Goal: Task Accomplishment & Management: Complete application form

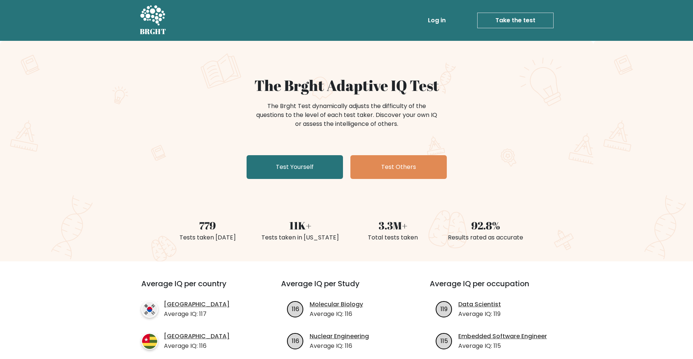
click at [292, 155] on div "The Brght Adaptive IQ Test The Brght Test dynamically adjusts the difficulty of…" at bounding box center [346, 128] width 371 height 105
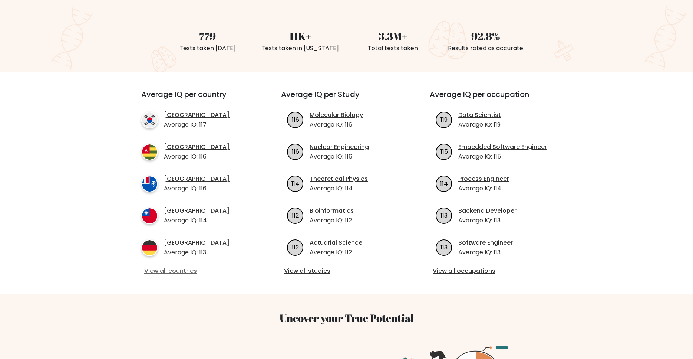
click at [172, 267] on link "View all countries" at bounding box center [197, 270] width 107 height 9
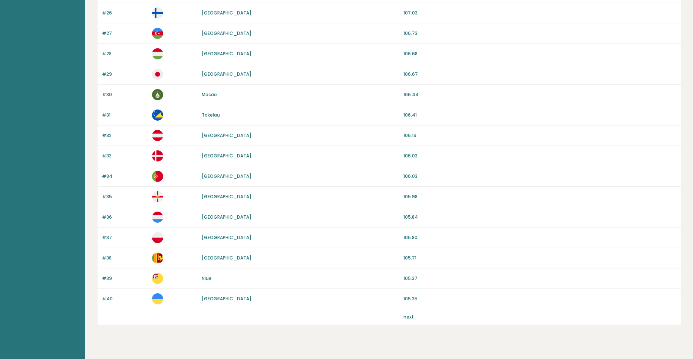
scroll to position [604, 0]
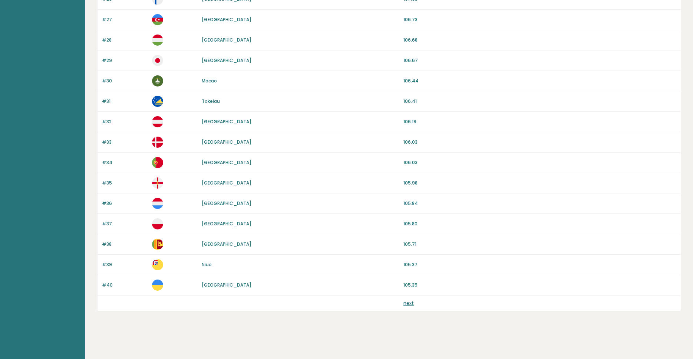
click at [409, 303] on link "next" at bounding box center [408, 303] width 10 height 6
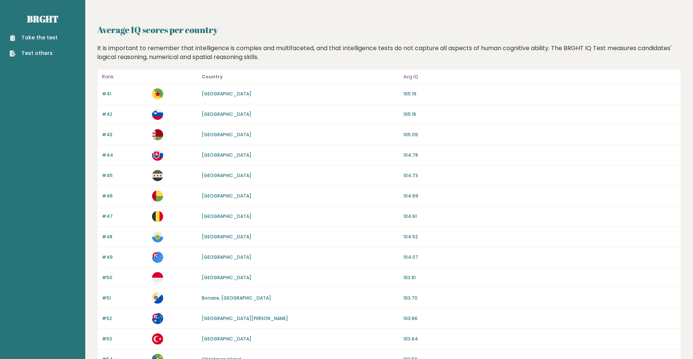
click at [29, 37] on link "Take the test" at bounding box center [34, 38] width 48 height 8
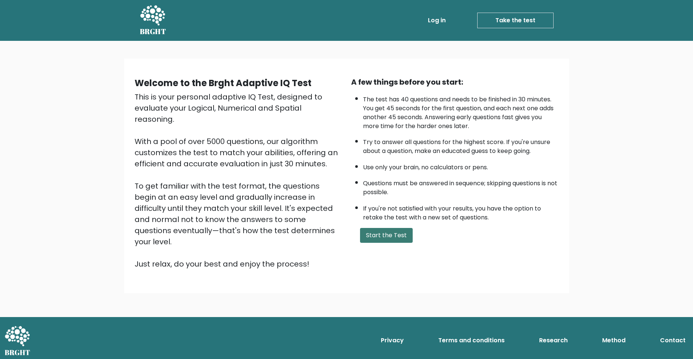
click at [376, 242] on button "Start the Test" at bounding box center [386, 235] width 53 height 15
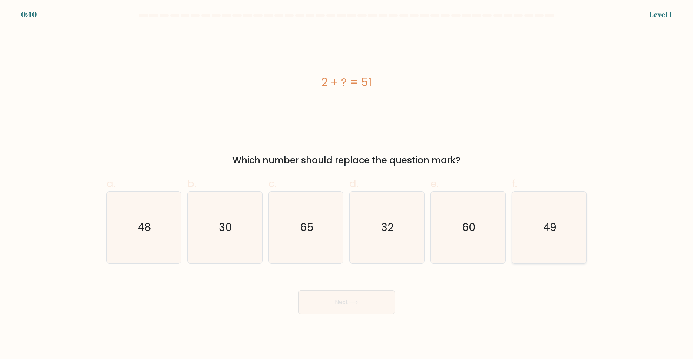
click at [531, 241] on icon "49" at bounding box center [550, 227] width 72 height 72
click at [347, 184] on input "f. 49" at bounding box center [347, 181] width 0 height 5
radio input "true"
click at [346, 299] on button "Next" at bounding box center [346, 302] width 96 height 24
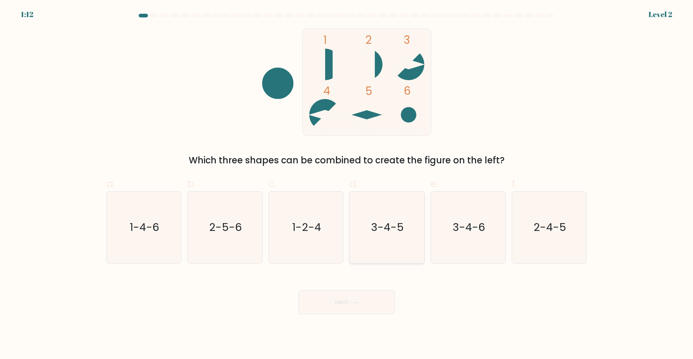
click at [383, 232] on icon "3-4-5" at bounding box center [387, 227] width 72 height 72
click at [347, 184] on input "d. 3-4-5" at bounding box center [347, 181] width 0 height 5
radio input "true"
click at [361, 297] on button "Next" at bounding box center [346, 302] width 96 height 24
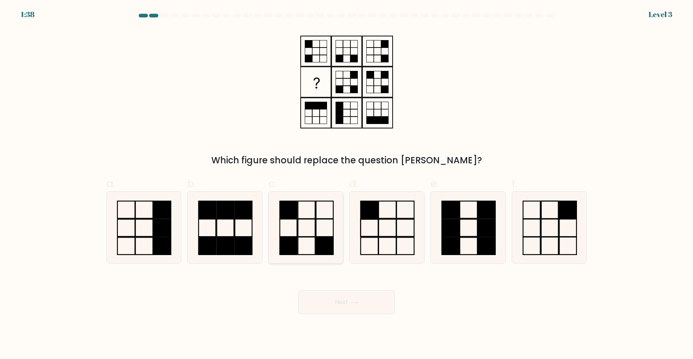
click at [307, 229] on icon at bounding box center [306, 227] width 72 height 72
click at [347, 184] on input "c." at bounding box center [347, 181] width 0 height 5
radio input "true"
click at [330, 306] on button "Next" at bounding box center [346, 302] width 96 height 24
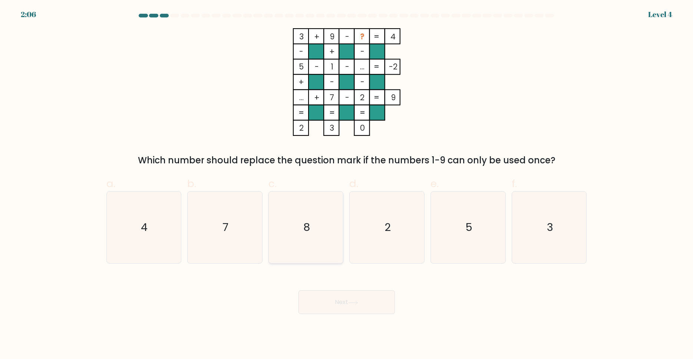
click at [306, 245] on icon "8" at bounding box center [306, 227] width 72 height 72
click at [347, 184] on input "c. 8" at bounding box center [347, 181] width 0 height 5
radio input "true"
click at [323, 307] on button "Next" at bounding box center [346, 302] width 96 height 24
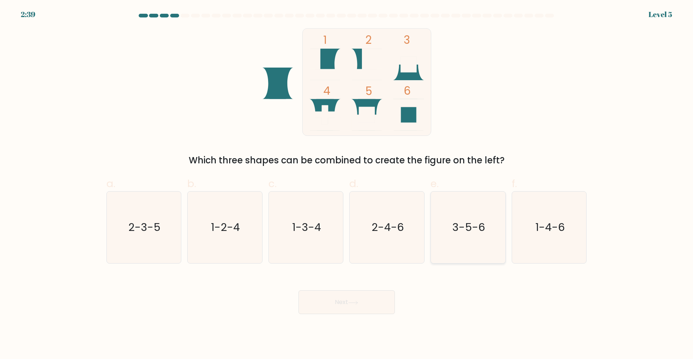
click at [486, 229] on icon "3-5-6" at bounding box center [468, 227] width 72 height 72
click at [347, 184] on input "e. 3-5-6" at bounding box center [347, 181] width 0 height 5
radio input "true"
click at [351, 298] on button "Next" at bounding box center [346, 302] width 96 height 24
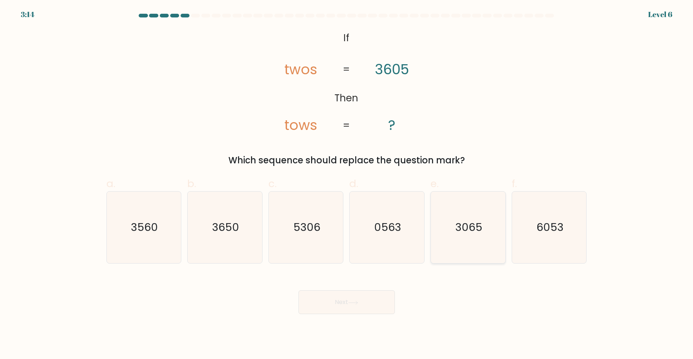
click at [466, 220] on text "3065" at bounding box center [468, 227] width 27 height 15
click at [347, 184] on input "e. 3065" at bounding box center [347, 181] width 0 height 5
radio input "true"
click at [357, 303] on icon at bounding box center [353, 301] width 9 height 3
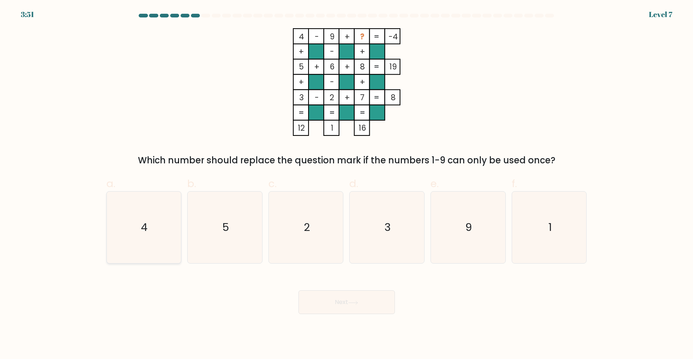
click at [159, 213] on icon "4" at bounding box center [144, 227] width 72 height 72
click at [347, 184] on input "a. 4" at bounding box center [347, 181] width 0 height 5
radio input "true"
click at [540, 229] on icon "1" at bounding box center [550, 227] width 72 height 72
click at [347, 184] on input "f. 1" at bounding box center [347, 181] width 0 height 5
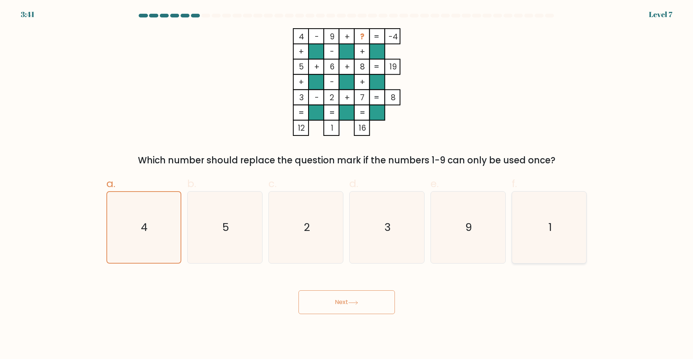
radio input "true"
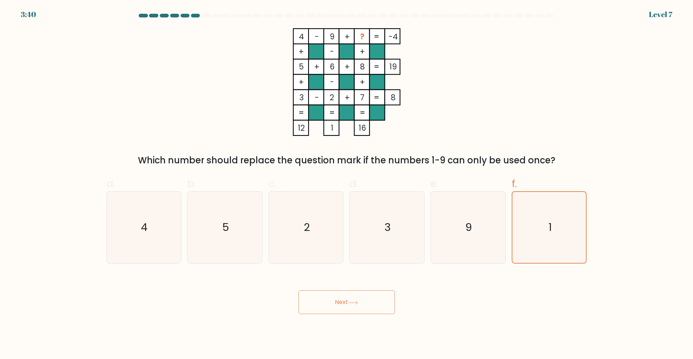
click at [349, 308] on button "Next" at bounding box center [346, 302] width 96 height 24
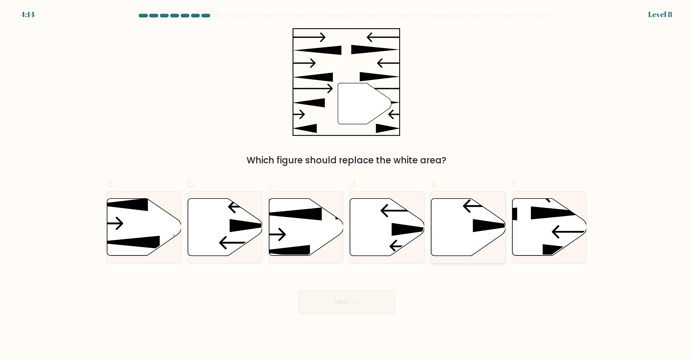
click at [455, 226] on icon at bounding box center [468, 226] width 75 height 57
click at [347, 184] on input "e." at bounding box center [347, 181] width 0 height 5
radio input "true"
click at [334, 306] on button "Next" at bounding box center [346, 302] width 96 height 24
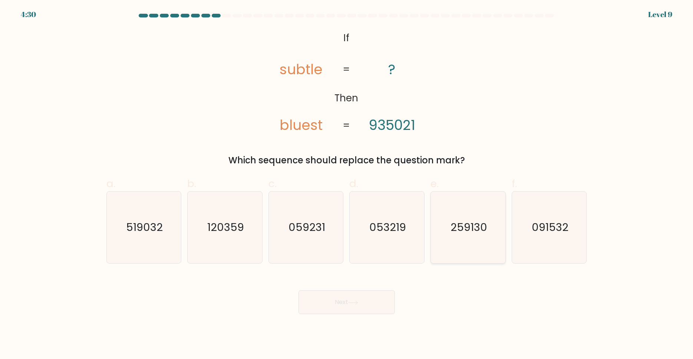
click at [457, 240] on icon "259130" at bounding box center [468, 227] width 72 height 72
click at [347, 184] on input "e. 259130" at bounding box center [347, 181] width 0 height 5
radio input "true"
click at [372, 294] on button "Next" at bounding box center [346, 302] width 96 height 24
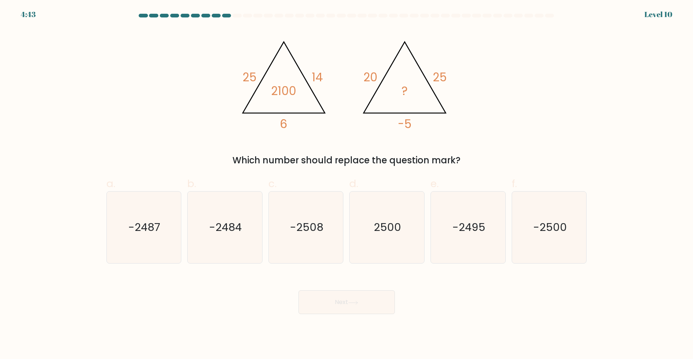
click at [166, 140] on div "@import url('https://fonts.googleapis.com/css?family=Abril+Fatface:400,100,100i…" at bounding box center [346, 97] width 489 height 139
click at [558, 233] on icon "-2500" at bounding box center [550, 227] width 72 height 72
click at [347, 184] on input "f. -2500" at bounding box center [347, 181] width 0 height 5
radio input "true"
click at [354, 298] on button "Next" at bounding box center [346, 302] width 96 height 24
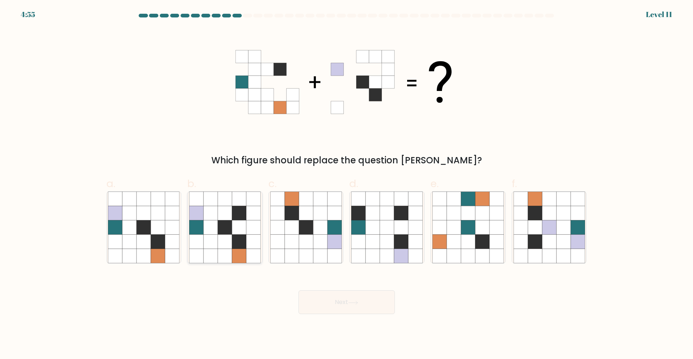
click at [236, 236] on icon at bounding box center [239, 241] width 14 height 14
click at [347, 184] on input "b." at bounding box center [347, 181] width 0 height 5
radio input "true"
click at [350, 304] on button "Next" at bounding box center [346, 302] width 96 height 24
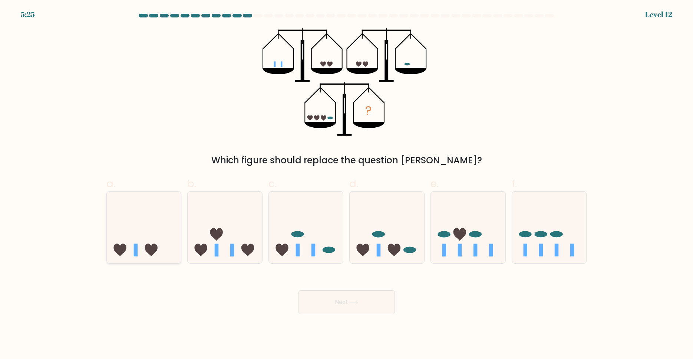
click at [142, 249] on icon at bounding box center [144, 228] width 75 height 62
click at [347, 184] on input "a." at bounding box center [347, 181] width 0 height 5
radio input "true"
click at [213, 217] on icon at bounding box center [225, 228] width 75 height 62
click at [347, 184] on input "b." at bounding box center [347, 181] width 0 height 5
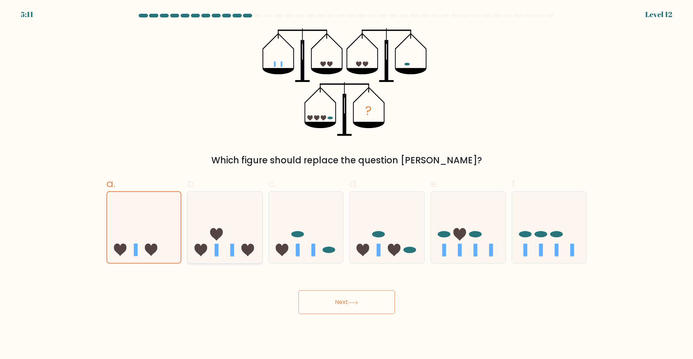
radio input "true"
click at [336, 305] on button "Next" at bounding box center [346, 302] width 96 height 24
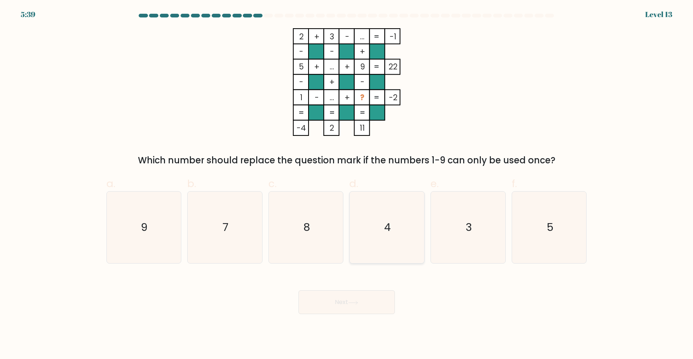
click at [382, 204] on icon "4" at bounding box center [387, 227] width 72 height 72
click at [347, 184] on input "d. 4" at bounding box center [347, 181] width 0 height 5
radio input "true"
click at [367, 299] on button "Next" at bounding box center [346, 302] width 96 height 24
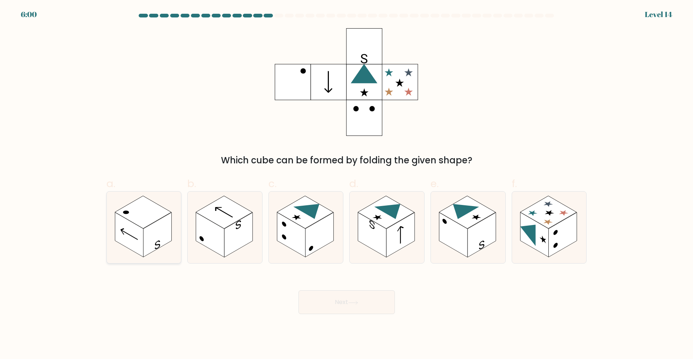
click at [134, 230] on rect at bounding box center [129, 234] width 28 height 45
click at [347, 184] on input "a." at bounding box center [347, 181] width 0 height 5
radio input "true"
click at [351, 300] on button "Next" at bounding box center [346, 302] width 96 height 24
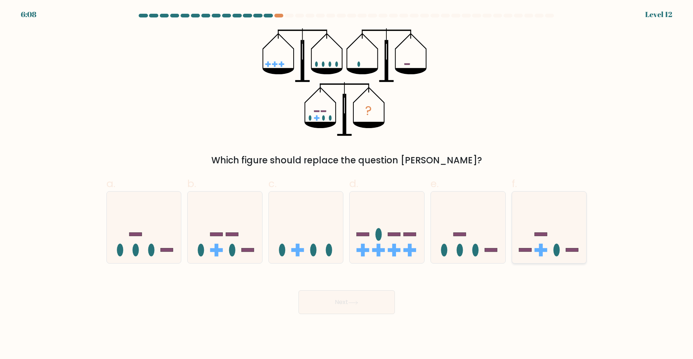
click at [557, 227] on icon at bounding box center [549, 228] width 75 height 62
click at [347, 184] on input "f." at bounding box center [347, 181] width 0 height 5
radio input "true"
click at [333, 304] on button "Next" at bounding box center [346, 302] width 96 height 24
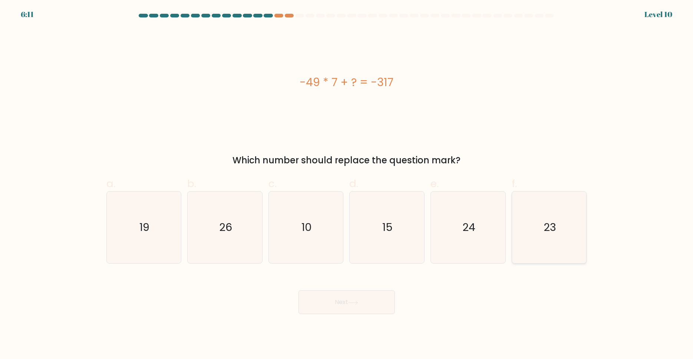
click at [575, 218] on icon "23" at bounding box center [550, 227] width 72 height 72
click at [347, 184] on input "f. 23" at bounding box center [347, 181] width 0 height 5
radio input "true"
click at [366, 305] on button "Next" at bounding box center [346, 302] width 96 height 24
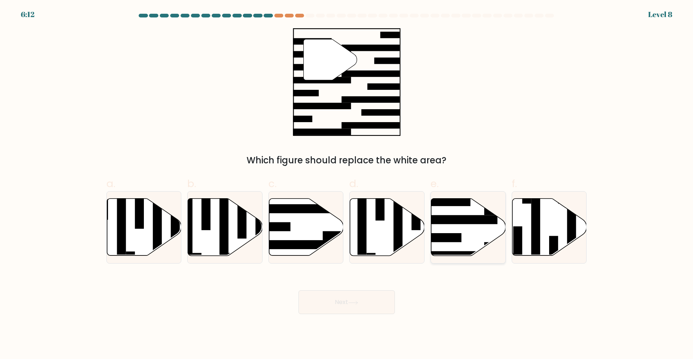
click at [476, 225] on icon at bounding box center [468, 226] width 75 height 57
click at [347, 184] on input "e." at bounding box center [347, 181] width 0 height 5
radio input "true"
click at [368, 312] on button "Next" at bounding box center [346, 302] width 96 height 24
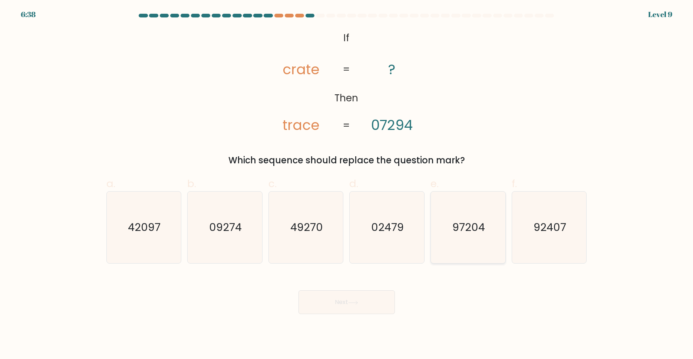
click at [464, 236] on icon "97204" at bounding box center [468, 227] width 72 height 72
click at [347, 184] on input "e. 97204" at bounding box center [347, 181] width 0 height 5
radio input "true"
click at [352, 301] on icon at bounding box center [353, 302] width 10 height 4
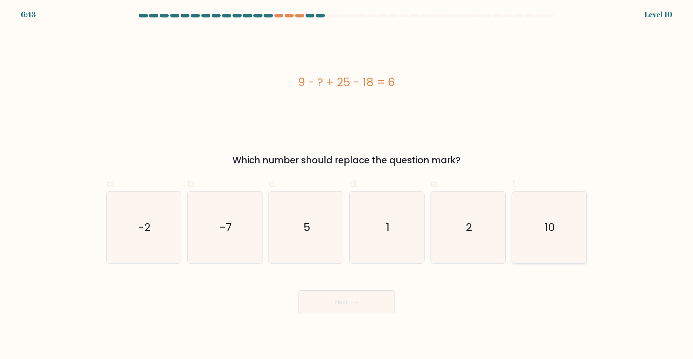
click at [577, 235] on icon "10" at bounding box center [550, 227] width 72 height 72
click at [347, 184] on input "f. 10" at bounding box center [347, 181] width 0 height 5
radio input "true"
click at [379, 300] on button "Next" at bounding box center [346, 302] width 96 height 24
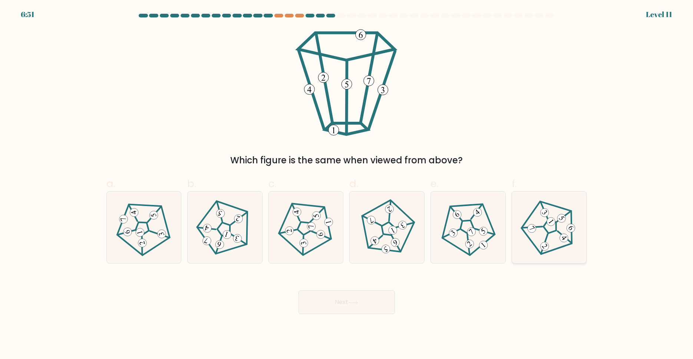
click at [542, 243] on icon at bounding box center [549, 227] width 57 height 57
click at [347, 184] on input "f." at bounding box center [347, 181] width 0 height 5
radio input "true"
click at [355, 294] on button "Next" at bounding box center [346, 302] width 96 height 24
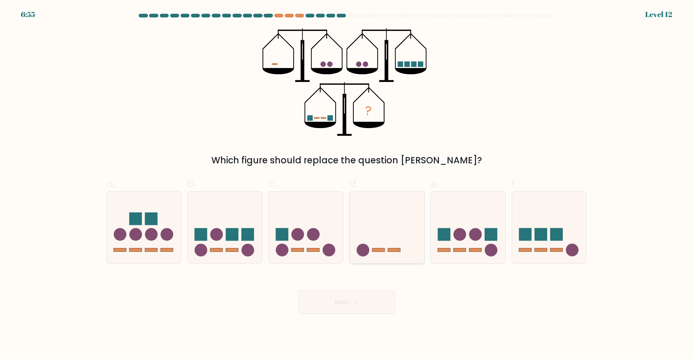
drag, startPoint x: 383, startPoint y: 217, endPoint x: 381, endPoint y: 240, distance: 23.1
click at [384, 217] on icon at bounding box center [387, 228] width 75 height 62
click at [347, 184] on input "d." at bounding box center [347, 181] width 0 height 5
radio input "true"
click at [349, 308] on button "Next" at bounding box center [346, 302] width 96 height 24
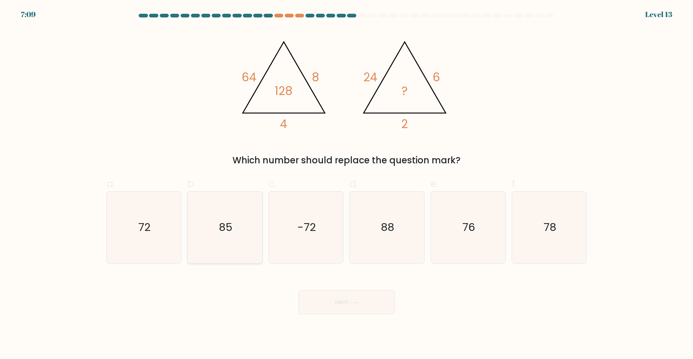
click at [242, 253] on icon "85" at bounding box center [225, 227] width 72 height 72
click at [347, 184] on input "b. 85" at bounding box center [347, 181] width 0 height 5
radio input "true"
click at [562, 233] on icon "78" at bounding box center [550, 227] width 72 height 72
click at [347, 184] on input "f. 78" at bounding box center [347, 181] width 0 height 5
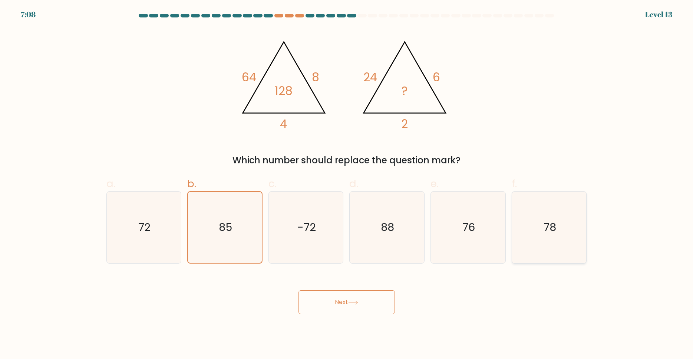
radio input "true"
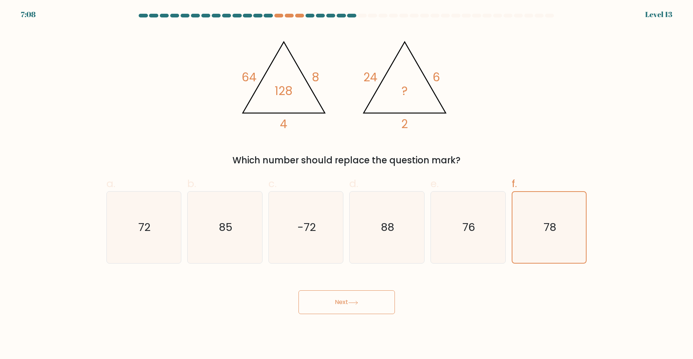
drag, startPoint x: 377, startPoint y: 297, endPoint x: 369, endPoint y: 301, distance: 8.5
click at [369, 301] on button "Next" at bounding box center [346, 302] width 96 height 24
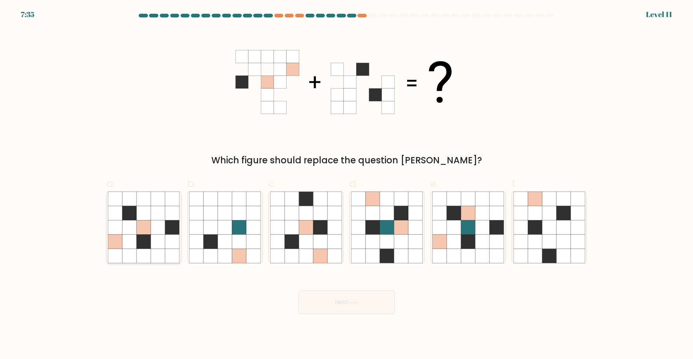
click at [140, 232] on icon at bounding box center [144, 227] width 14 height 14
click at [347, 184] on input "a." at bounding box center [347, 181] width 0 height 5
radio input "true"
click at [344, 298] on button "Next" at bounding box center [346, 302] width 96 height 24
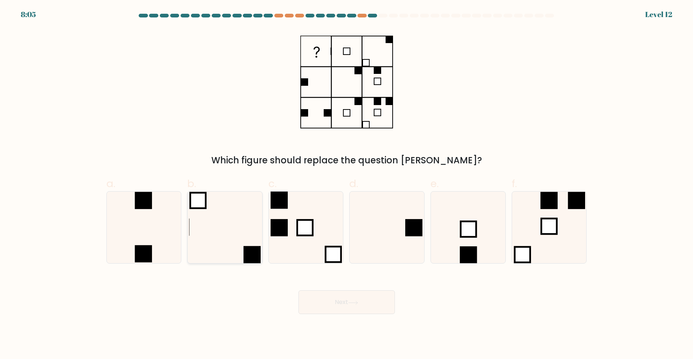
click at [218, 229] on icon at bounding box center [225, 227] width 72 height 72
click at [347, 184] on input "b." at bounding box center [347, 181] width 0 height 5
radio input "true"
click at [393, 201] on icon at bounding box center [387, 227] width 72 height 72
click at [347, 184] on input "d." at bounding box center [347, 181] width 0 height 5
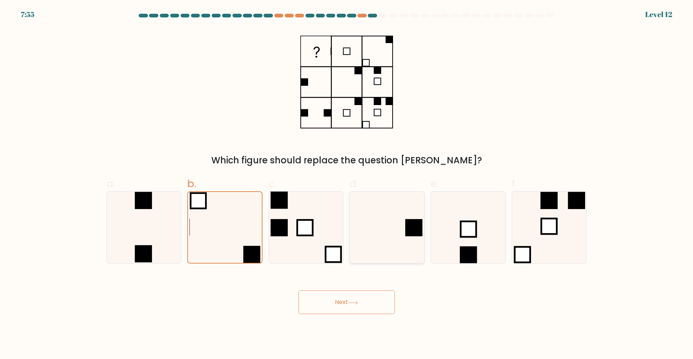
radio input "true"
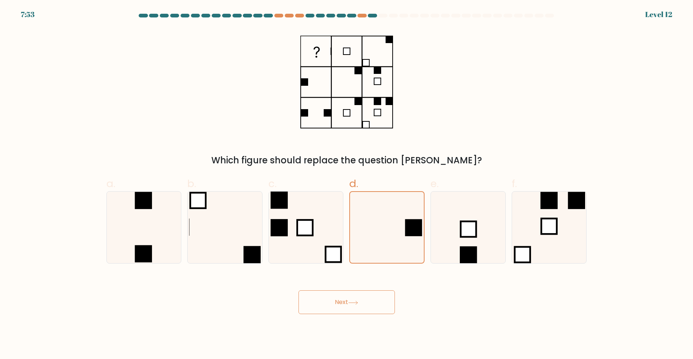
click at [358, 301] on icon at bounding box center [353, 302] width 10 height 4
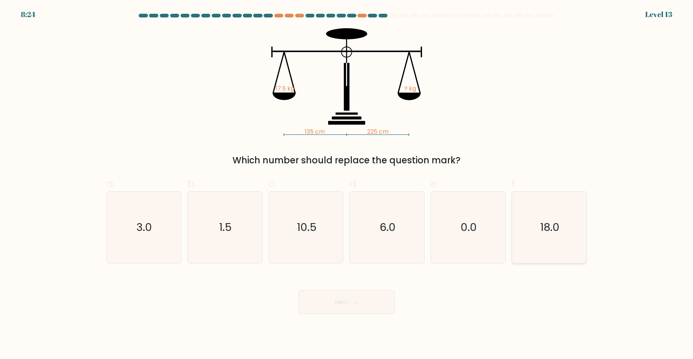
click at [551, 238] on icon "18.0" at bounding box center [550, 227] width 72 height 72
click at [347, 184] on input "f. 18.0" at bounding box center [347, 181] width 0 height 5
radio input "true"
click at [370, 302] on button "Next" at bounding box center [346, 302] width 96 height 24
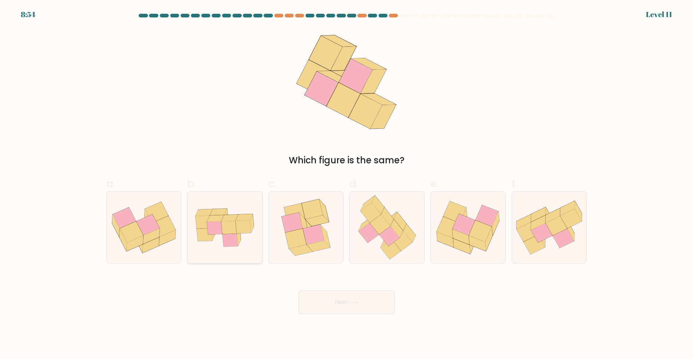
click at [223, 232] on icon at bounding box center [229, 227] width 16 height 13
click at [347, 184] on input "b." at bounding box center [347, 181] width 0 height 5
radio input "true"
click at [335, 301] on button "Next" at bounding box center [346, 302] width 96 height 24
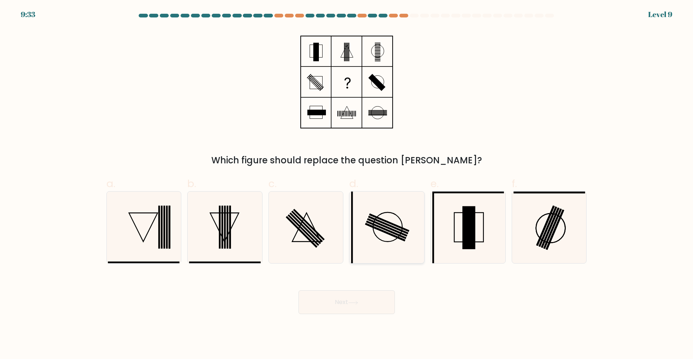
click at [374, 232] on circle at bounding box center [387, 226] width 29 height 29
click at [347, 184] on input "d." at bounding box center [347, 181] width 0 height 5
radio input "true"
click at [364, 303] on button "Next" at bounding box center [346, 302] width 96 height 24
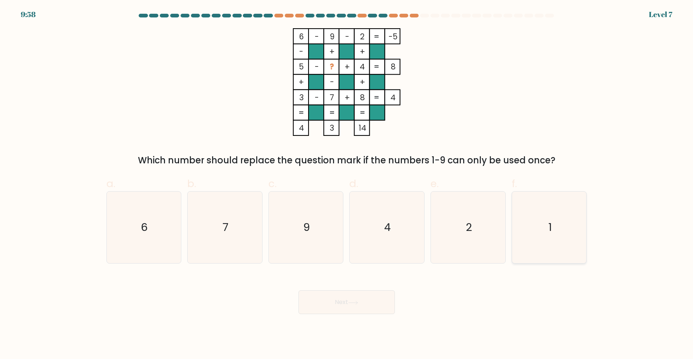
click at [552, 225] on icon "1" at bounding box center [550, 227] width 72 height 72
click at [347, 184] on input "f. 1" at bounding box center [347, 181] width 0 height 5
radio input "true"
click at [358, 304] on icon at bounding box center [353, 302] width 10 height 4
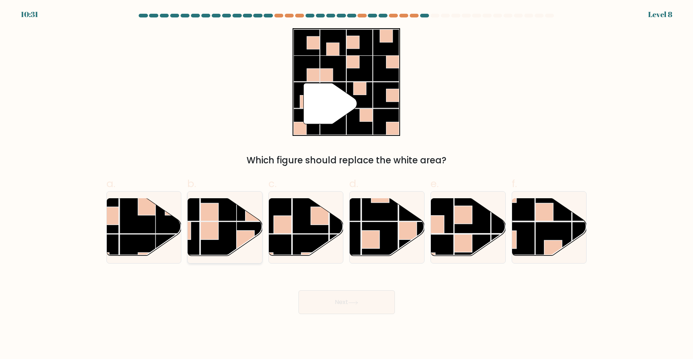
click at [228, 240] on rect at bounding box center [219, 240] width 36 height 36
click at [347, 184] on input "b." at bounding box center [347, 181] width 0 height 5
radio input "true"
click at [383, 231] on rect at bounding box center [380, 240] width 36 height 36
click at [347, 184] on input "d." at bounding box center [347, 181] width 0 height 5
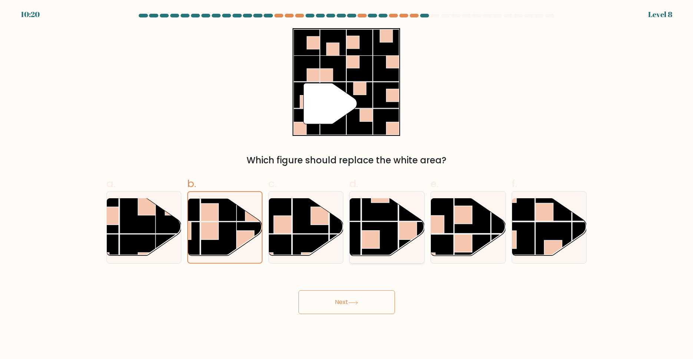
radio input "true"
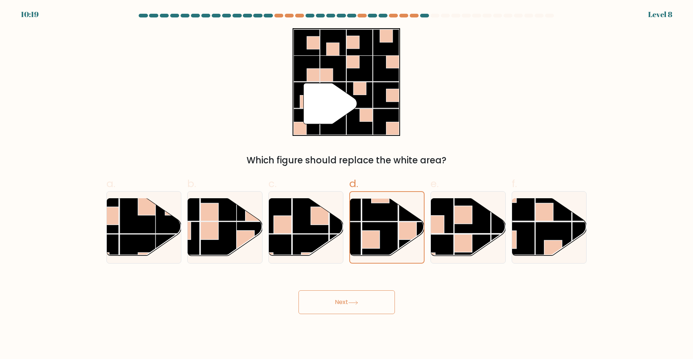
click at [357, 302] on icon at bounding box center [353, 302] width 10 height 4
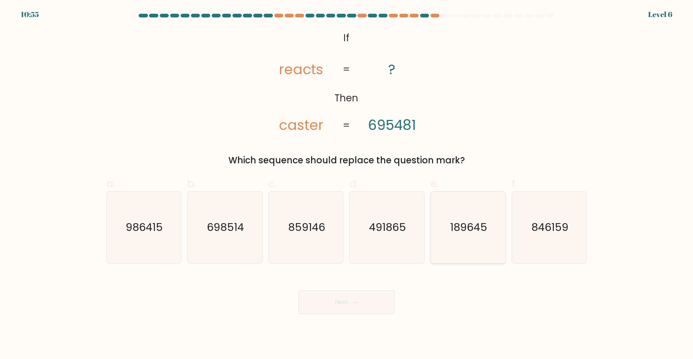
click at [466, 225] on text "189645" at bounding box center [468, 227] width 37 height 15
click at [347, 184] on input "e. 189645" at bounding box center [347, 181] width 0 height 5
radio input "true"
click at [344, 300] on button "Next" at bounding box center [346, 302] width 96 height 24
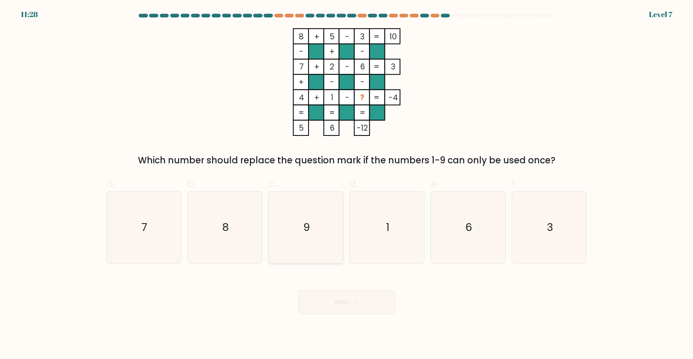
click at [309, 237] on icon "9" at bounding box center [306, 227] width 72 height 72
click at [347, 184] on input "c. 9" at bounding box center [347, 181] width 0 height 5
radio input "true"
click at [363, 305] on button "Next" at bounding box center [346, 302] width 96 height 24
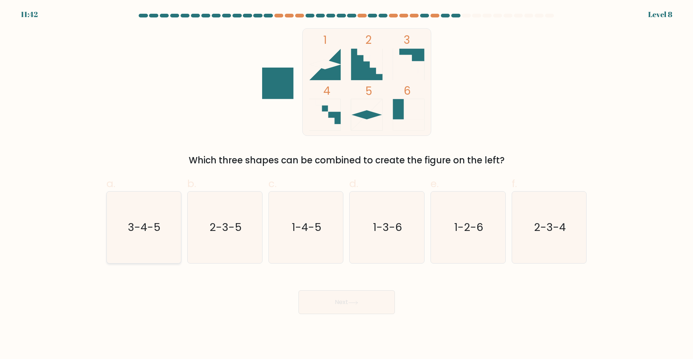
click at [152, 230] on text "3-4-5" at bounding box center [144, 227] width 33 height 15
click at [347, 184] on input "a. 3-4-5" at bounding box center [347, 181] width 0 height 5
radio input "true"
click at [336, 299] on button "Next" at bounding box center [346, 302] width 96 height 24
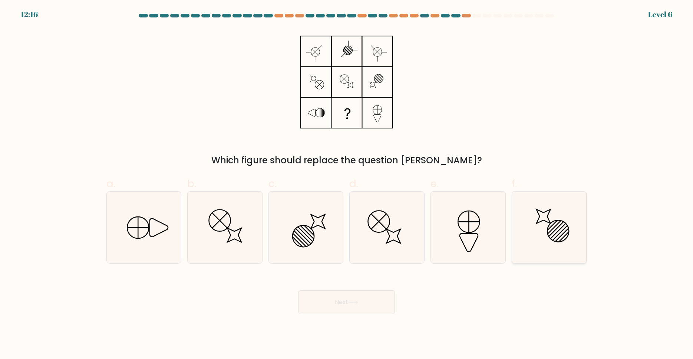
click at [560, 222] on line at bounding box center [553, 226] width 13 height 13
click at [347, 184] on input "f." at bounding box center [347, 181] width 0 height 5
radio input "true"
click at [470, 242] on icon at bounding box center [468, 227] width 72 height 72
click at [347, 184] on input "e." at bounding box center [347, 181] width 0 height 5
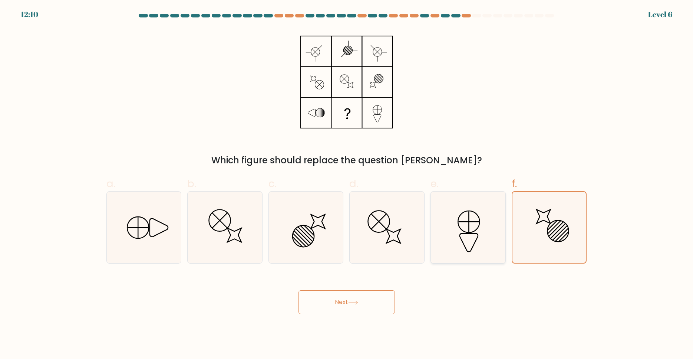
radio input "true"
click at [163, 254] on icon at bounding box center [144, 227] width 72 height 72
click at [347, 184] on input "a." at bounding box center [347, 181] width 0 height 5
radio input "true"
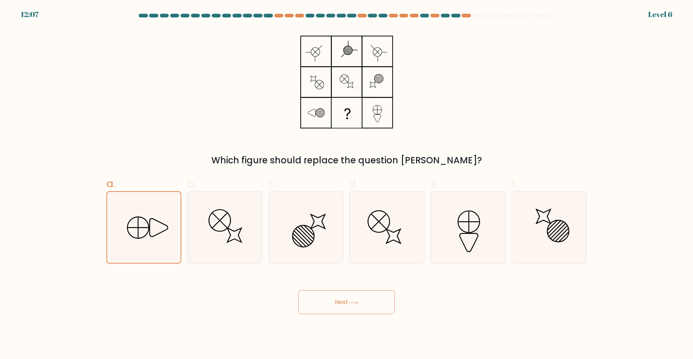
click at [340, 306] on button "Next" at bounding box center [346, 302] width 96 height 24
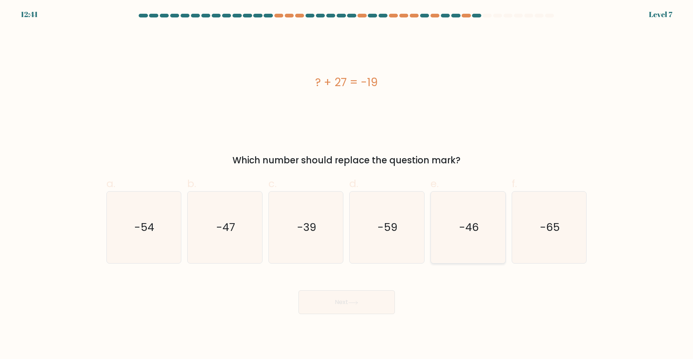
click at [459, 225] on icon "-46" at bounding box center [468, 227] width 72 height 72
click at [347, 184] on input "e. -46" at bounding box center [347, 181] width 0 height 5
radio input "true"
click at [339, 300] on button "Next" at bounding box center [346, 302] width 96 height 24
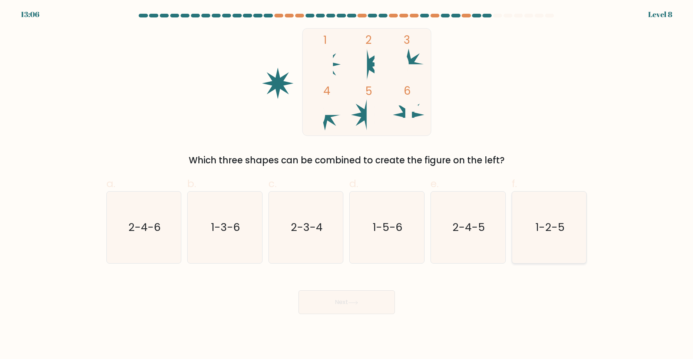
click at [557, 235] on icon "1-2-5" at bounding box center [550, 227] width 72 height 72
click at [347, 184] on input "f. 1-2-5" at bounding box center [347, 181] width 0 height 5
radio input "true"
click at [339, 302] on button "Next" at bounding box center [346, 302] width 96 height 24
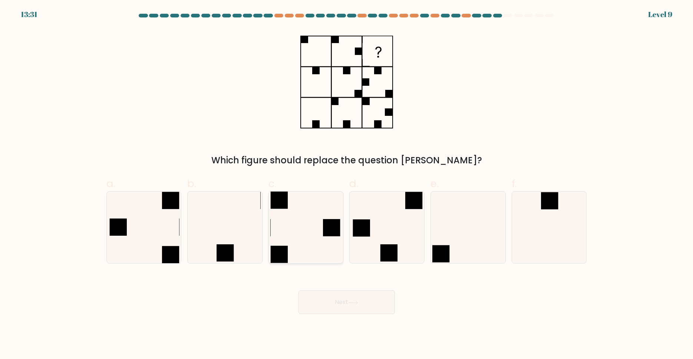
click at [297, 227] on icon at bounding box center [306, 227] width 72 height 72
click at [347, 184] on input "c." at bounding box center [347, 181] width 0 height 5
radio input "true"
click at [341, 302] on button "Next" at bounding box center [346, 302] width 96 height 24
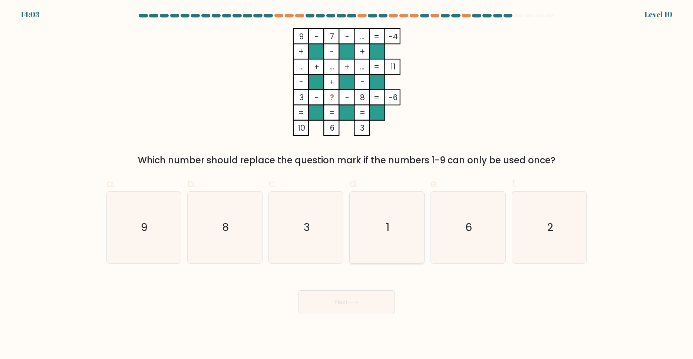
drag, startPoint x: 405, startPoint y: 232, endPoint x: 402, endPoint y: 240, distance: 8.3
click at [406, 232] on icon "1" at bounding box center [387, 227] width 72 height 72
click at [347, 184] on input "d. 1" at bounding box center [347, 181] width 0 height 5
radio input "true"
click at [368, 302] on button "Next" at bounding box center [346, 302] width 96 height 24
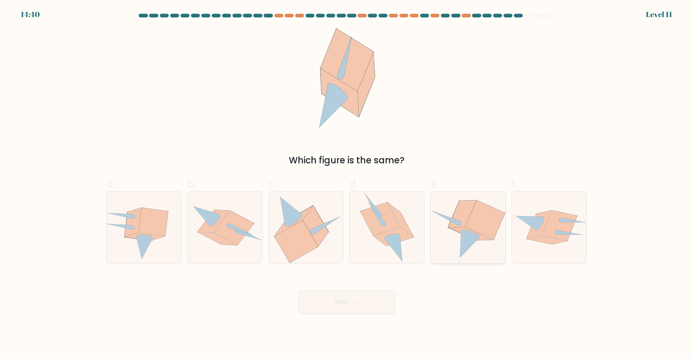
click at [473, 233] on icon at bounding box center [470, 233] width 19 height 7
click at [347, 184] on input "e." at bounding box center [347, 181] width 0 height 5
radio input "true"
click at [355, 300] on button "Next" at bounding box center [346, 302] width 96 height 24
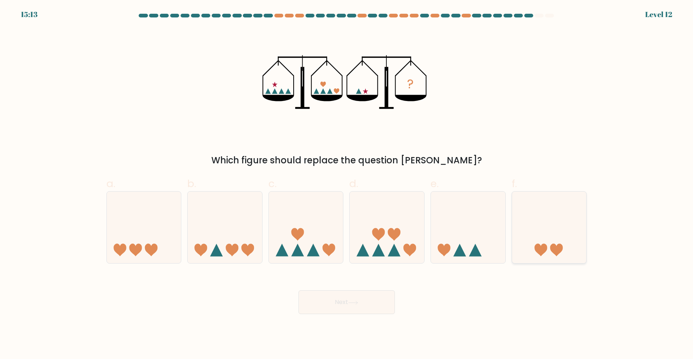
click at [576, 230] on icon at bounding box center [549, 228] width 75 height 62
click at [347, 184] on input "f." at bounding box center [347, 181] width 0 height 5
radio input "true"
click at [363, 303] on button "Next" at bounding box center [346, 302] width 96 height 24
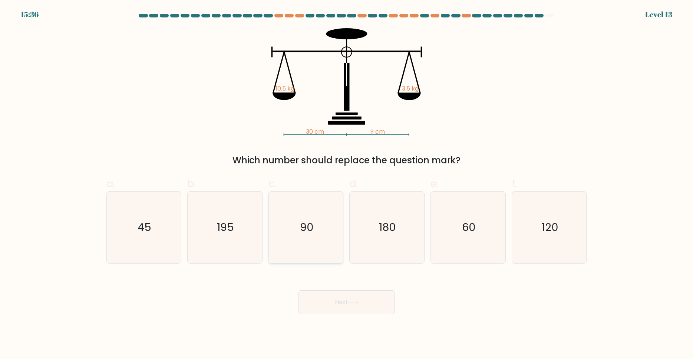
click at [320, 222] on icon "90" at bounding box center [306, 227] width 72 height 72
click at [347, 184] on input "c. 90" at bounding box center [347, 181] width 0 height 5
radio input "true"
click at [347, 301] on button "Next" at bounding box center [346, 302] width 96 height 24
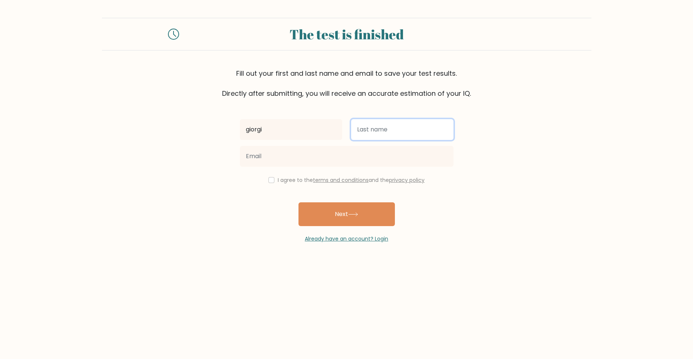
click at [370, 136] on input "text" at bounding box center [402, 129] width 102 height 21
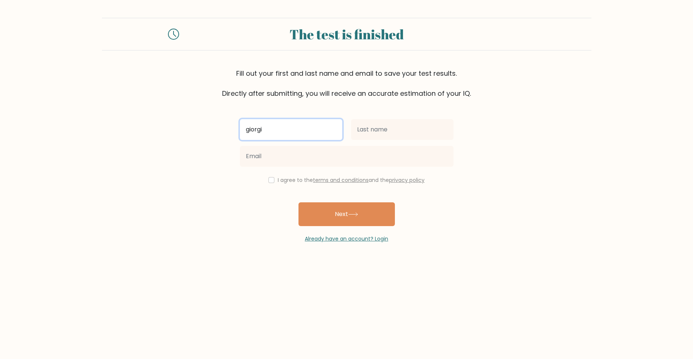
click at [317, 128] on input "giorgi" at bounding box center [291, 129] width 102 height 21
type input "g"
type input "bondo"
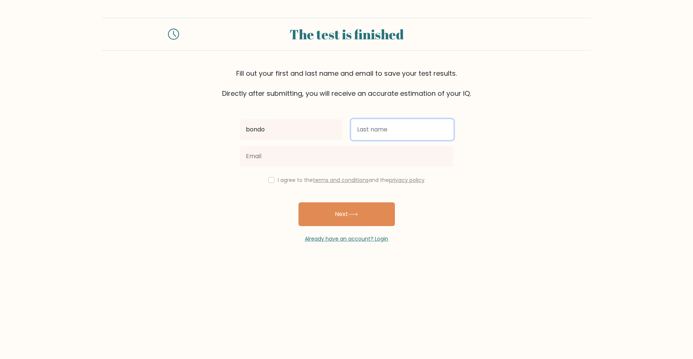
click at [375, 125] on input "text" at bounding box center [402, 129] width 102 height 21
type input "petenburg"
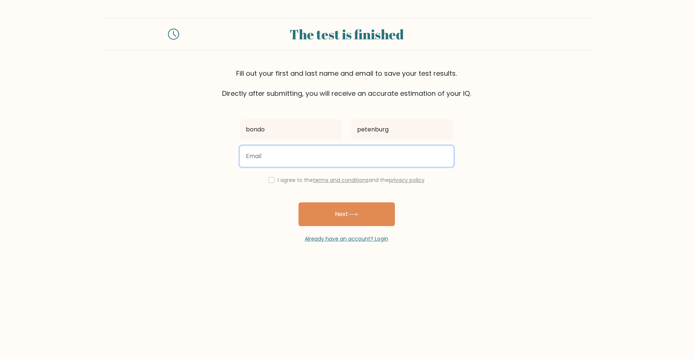
click at [284, 160] on input "email" at bounding box center [347, 156] width 214 height 21
type input "dadamya1233@gmai.com"
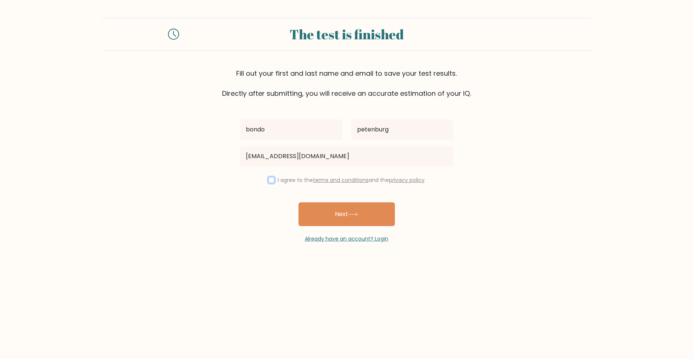
click at [270, 181] on input "checkbox" at bounding box center [271, 180] width 6 height 6
checkbox input "true"
click at [336, 214] on button "Next" at bounding box center [346, 214] width 96 height 24
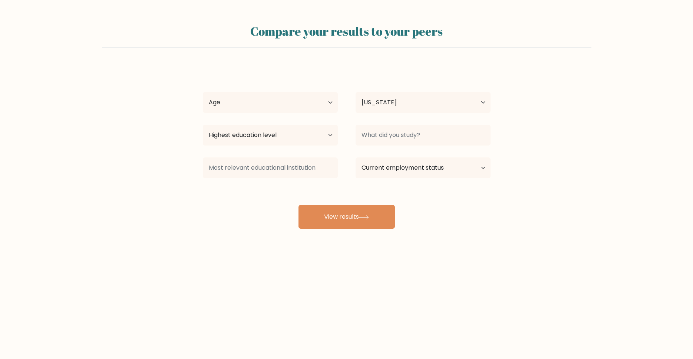
select select "GE"
click at [203, 92] on select "Age Under [DEMOGRAPHIC_DATA] [DEMOGRAPHIC_DATA] [DEMOGRAPHIC_DATA] [DEMOGRAPHIC…" at bounding box center [270, 102] width 135 height 21
select select "min_18"
click option "Under 18 years old" at bounding box center [0, 0] width 0 height 0
click at [203, 125] on select "Highest education level No schooling Primary Lower Secondary Upper Secondary Oc…" at bounding box center [270, 135] width 135 height 21
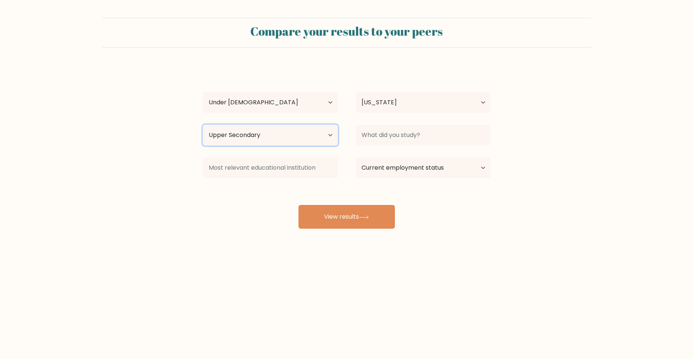
click option "Upper Secondary" at bounding box center [0, 0] width 0 height 0
click at [203, 125] on select "Highest education level No schooling Primary Lower Secondary Upper Secondary Oc…" at bounding box center [270, 135] width 135 height 21
click option "Lower Secondary" at bounding box center [0, 0] width 0 height 0
click at [203, 125] on select "Highest education level No schooling Primary Lower Secondary Upper Secondary Oc…" at bounding box center [270, 135] width 135 height 21
click option "Upper Secondary" at bounding box center [0, 0] width 0 height 0
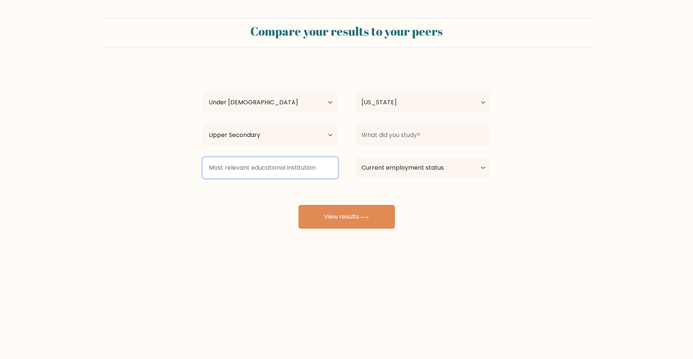
click at [244, 174] on input at bounding box center [270, 167] width 135 height 21
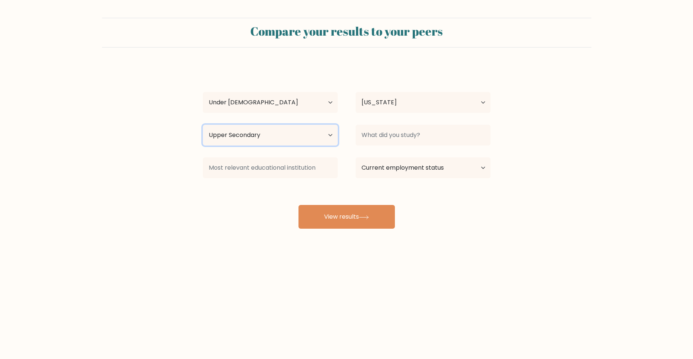
click at [203, 125] on select "Highest education level No schooling Primary Lower Secondary Upper Secondary Oc…" at bounding box center [270, 135] width 135 height 21
click option "Upper Secondary" at bounding box center [0, 0] width 0 height 0
click at [203, 125] on select "Highest education level No schooling Primary Lower Secondary Upper Secondary Oc…" at bounding box center [270, 135] width 135 height 21
select select "lower_secondary"
click option "Lower Secondary" at bounding box center [0, 0] width 0 height 0
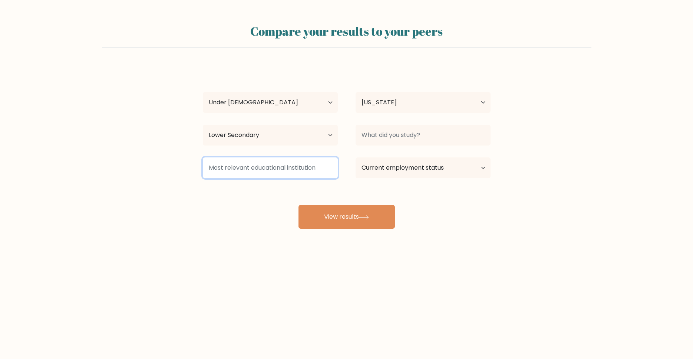
click at [234, 172] on input at bounding box center [270, 167] width 135 height 21
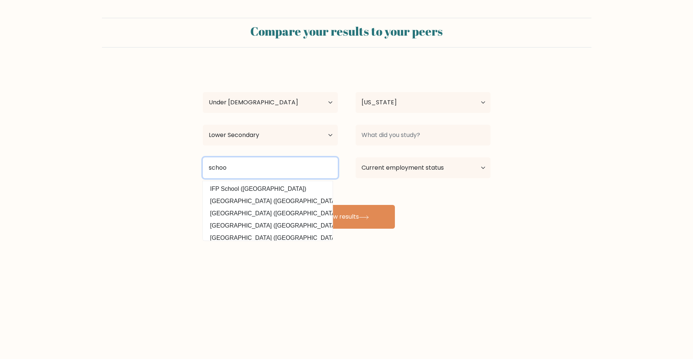
type input "school"
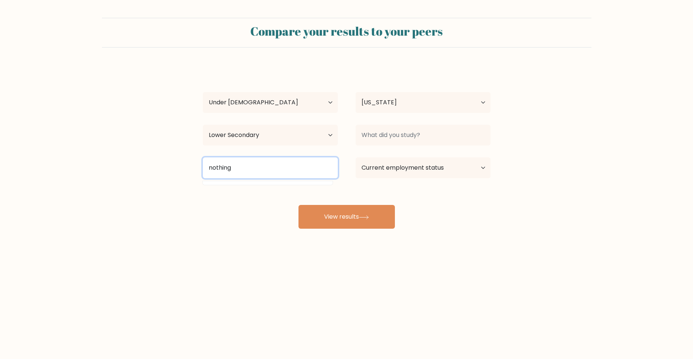
type input "nothing"
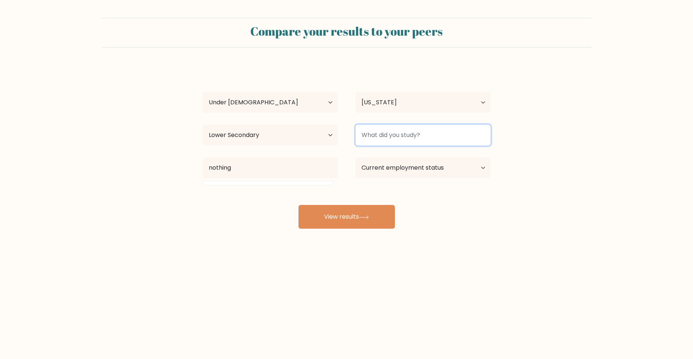
click at [412, 138] on input at bounding box center [423, 135] width 135 height 21
type input "nothing"
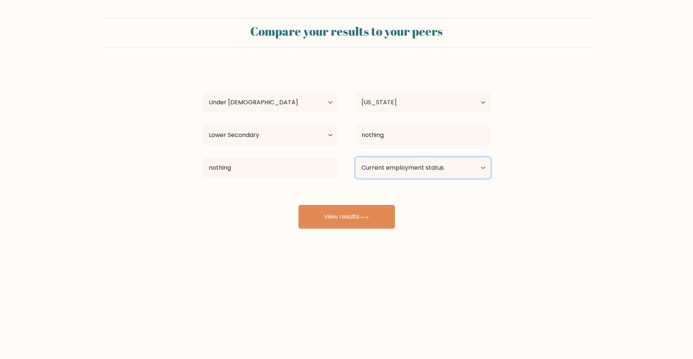
click at [356, 157] on select "Current employment status Employed Student Retired Other / prefer not to answer" at bounding box center [423, 167] width 135 height 21
select select "student"
click option "Student" at bounding box center [0, 0] width 0 height 0
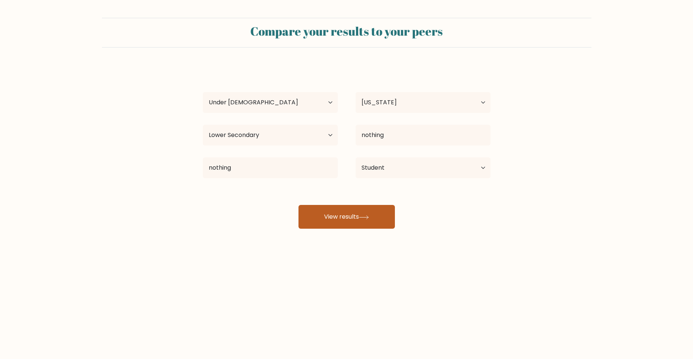
click at [367, 216] on button "View results" at bounding box center [346, 217] width 96 height 24
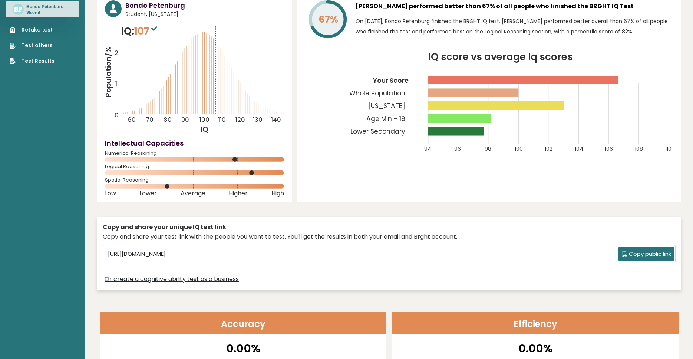
scroll to position [227, 0]
